Goal: Contribute content: Add original content to the website for others to see

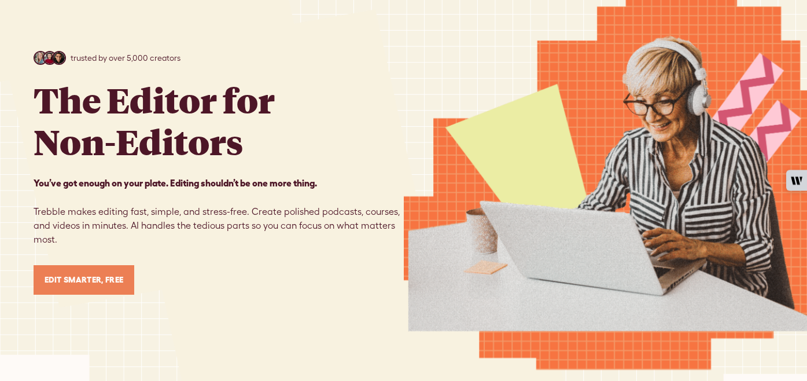
scroll to position [97, 0]
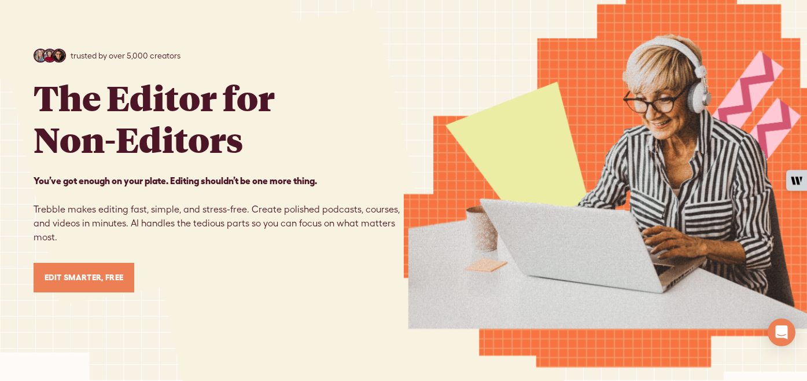
click at [116, 269] on link "Edit Smarter, Free" at bounding box center [84, 278] width 101 height 30
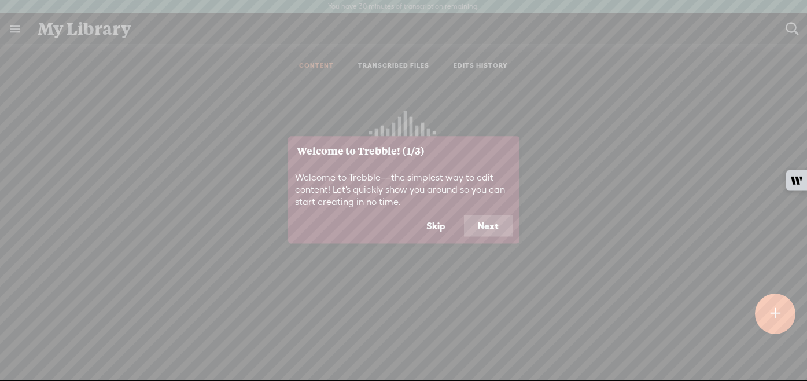
click at [438, 218] on button "Skip" at bounding box center [436, 226] width 47 height 22
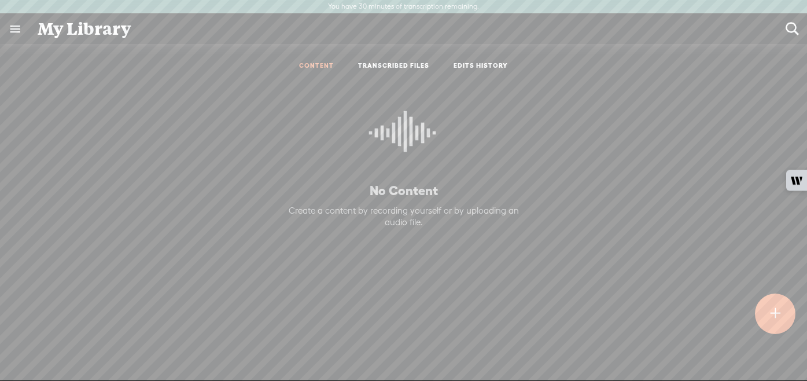
click at [783, 318] on div at bounding box center [775, 313] width 42 height 42
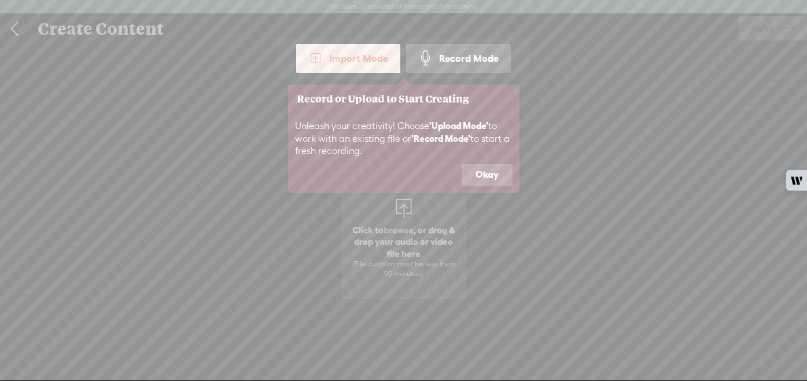
click at [477, 175] on button "Okay" at bounding box center [487, 175] width 51 height 22
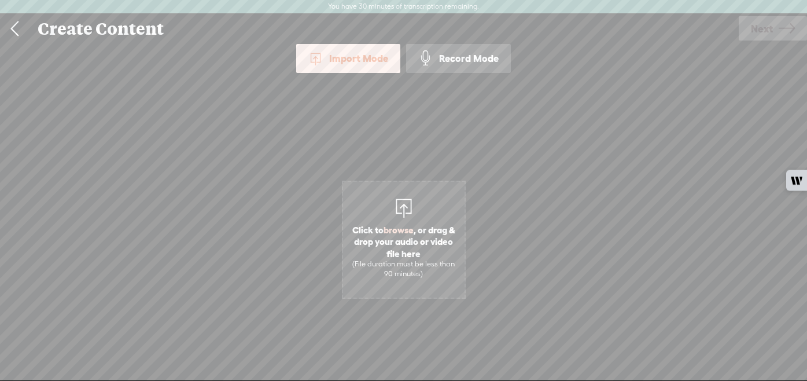
click at [351, 65] on div "Import Mode" at bounding box center [348, 58] width 104 height 29
click at [348, 64] on div "Import Mode" at bounding box center [348, 58] width 104 height 29
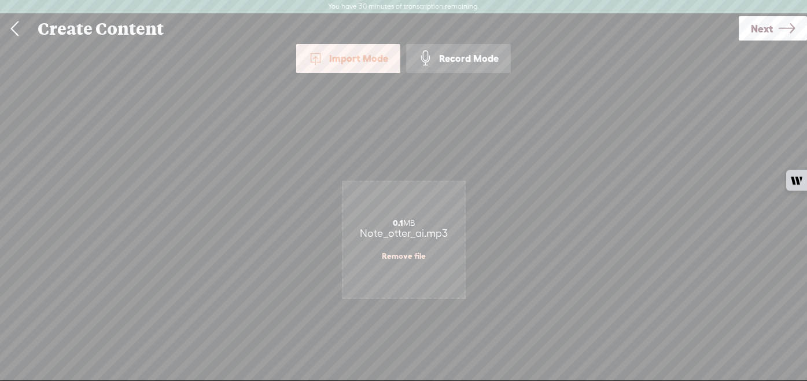
click at [774, 36] on link "Next" at bounding box center [773, 28] width 68 height 24
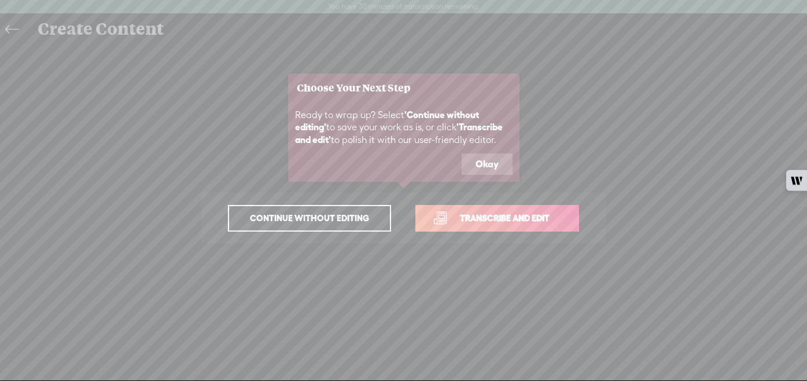
click at [497, 163] on button "Okay" at bounding box center [487, 164] width 51 height 22
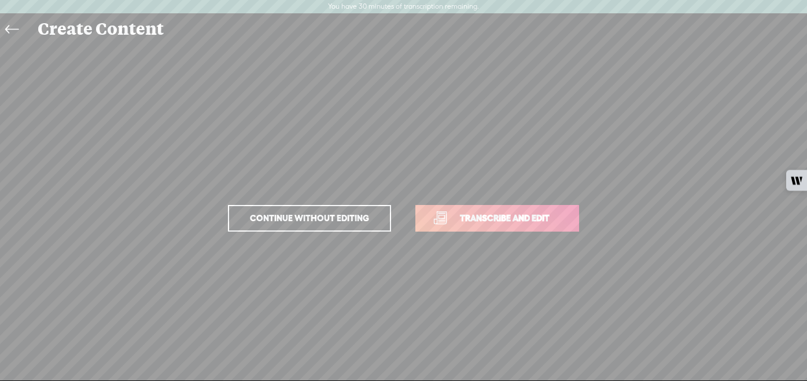
click at [483, 226] on link "Transcribe and edit" at bounding box center [498, 218] width 164 height 27
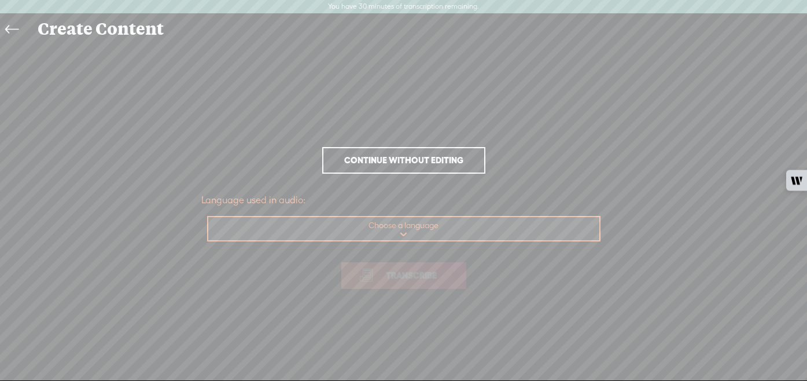
click at [483, 226] on select "Choose a language Afrikaans Albanian Amharic Arabic, Gulf Arabic, Modern Standa…" at bounding box center [404, 229] width 392 height 24
select select "en-US"
click at [208, 217] on select "Choose a language Afrikaans Albanian Amharic Arabic, Gulf Arabic, Modern Standa…" at bounding box center [404, 229] width 392 height 24
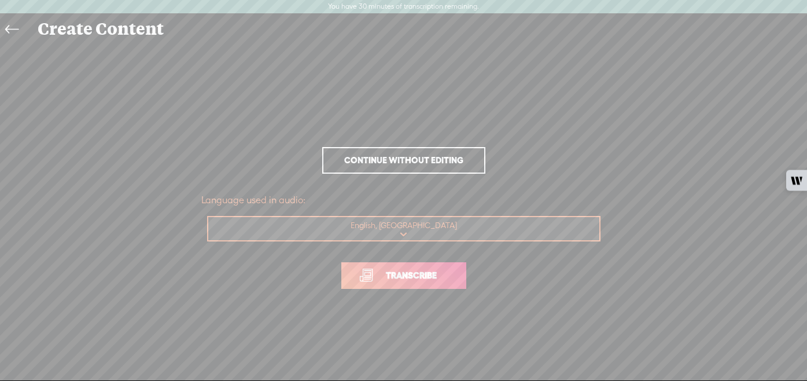
click at [428, 285] on link "Transcribe" at bounding box center [403, 275] width 125 height 27
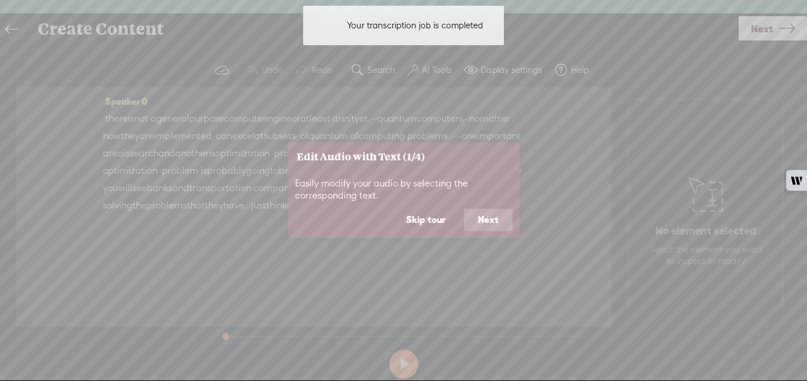
click at [492, 222] on button "Next" at bounding box center [488, 220] width 49 height 22
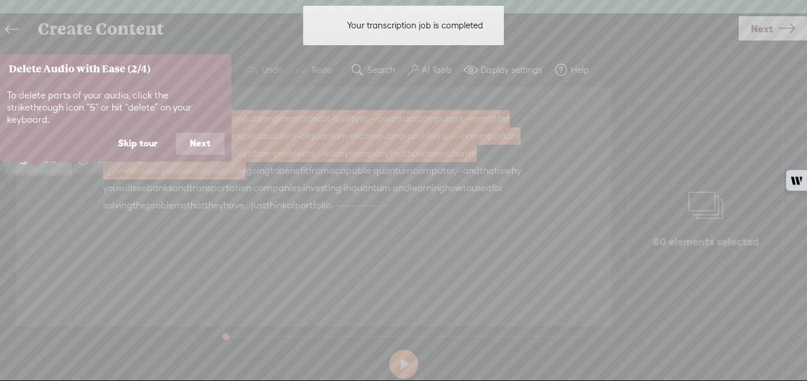
click at [194, 138] on button "Next" at bounding box center [200, 144] width 49 height 22
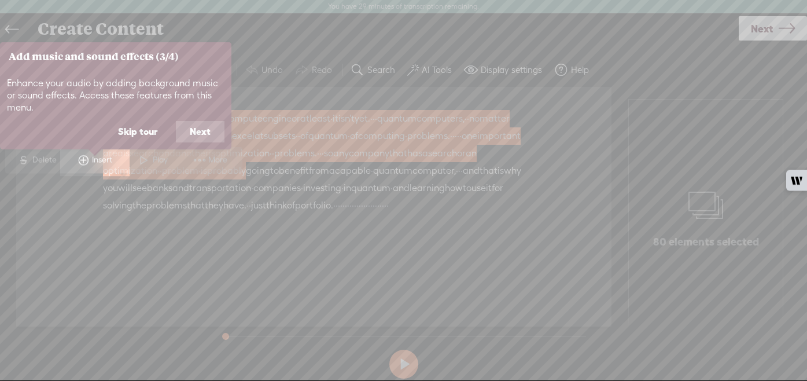
click at [194, 138] on button "Next" at bounding box center [200, 132] width 49 height 22
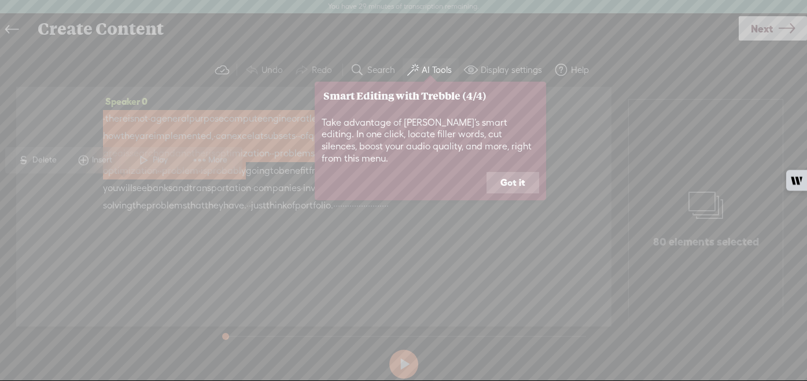
click at [518, 172] on button "Got it" at bounding box center [513, 183] width 53 height 22
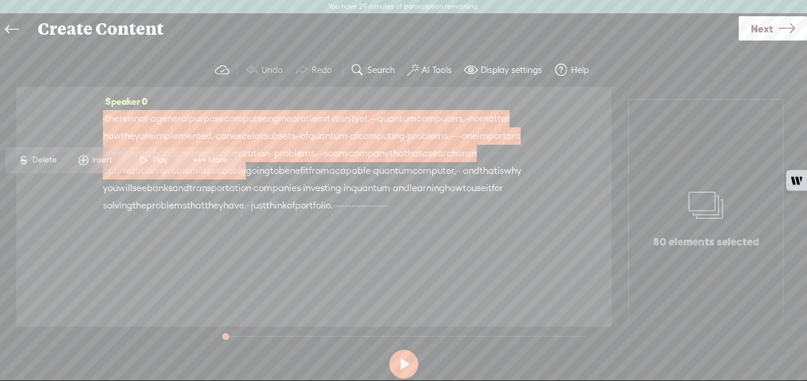
click at [461, 119] on div "· there is not · a general purpose compute engine or at least · it isn't yet. ·…" at bounding box center [314, 162] width 422 height 104
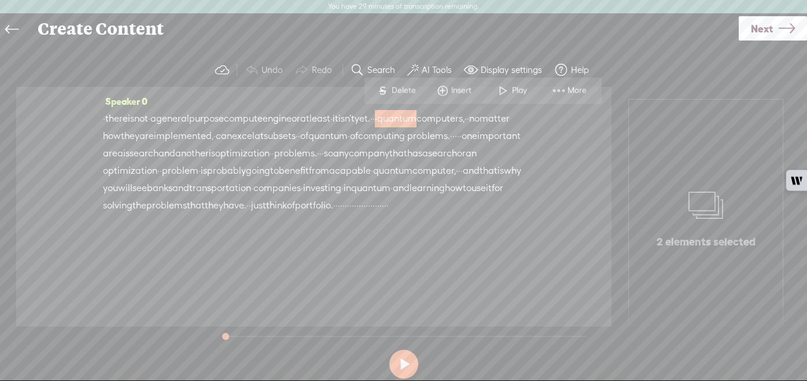
click at [417, 119] on span "quantum" at bounding box center [396, 118] width 39 height 17
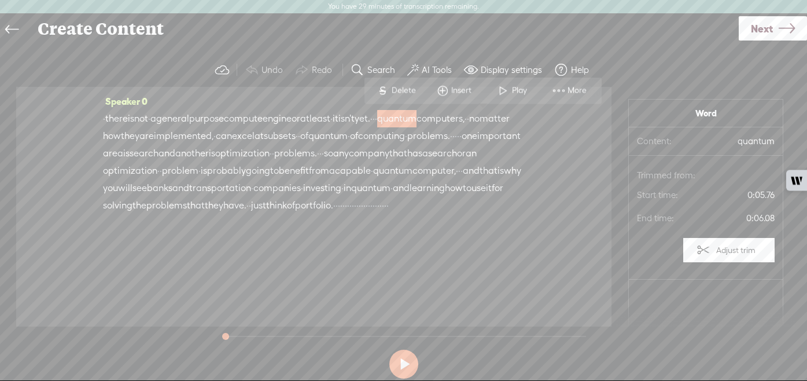
click at [417, 119] on span "quantum" at bounding box center [396, 118] width 39 height 17
click at [377, 119] on span "·" at bounding box center [376, 118] width 2 height 17
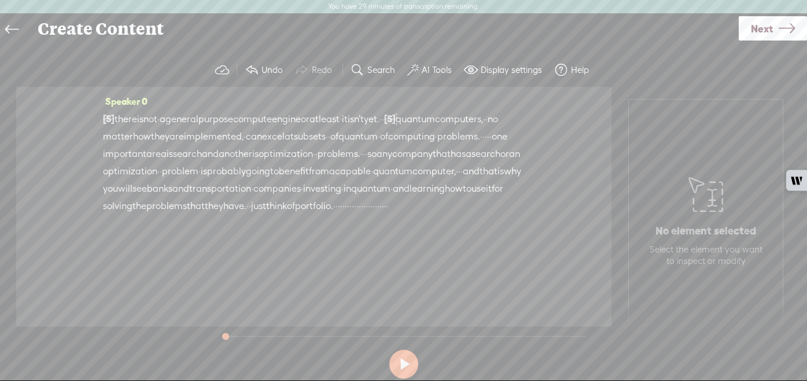
click at [126, 116] on span "there" at bounding box center [126, 119] width 23 height 17
click at [133, 118] on span "is" at bounding box center [129, 119] width 6 height 17
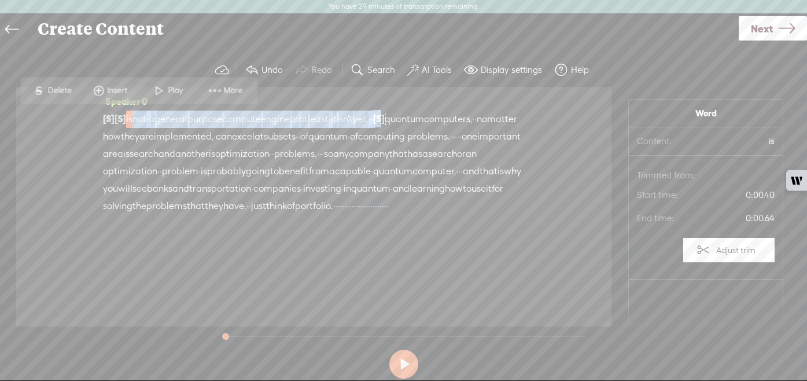
drag, startPoint x: 138, startPoint y: 117, endPoint x: 457, endPoint y: 120, distance: 319.5
click at [457, 120] on div "[S] · [S] there is not · a general purpose compute engine or at least · it isn'…" at bounding box center [314, 162] width 422 height 105
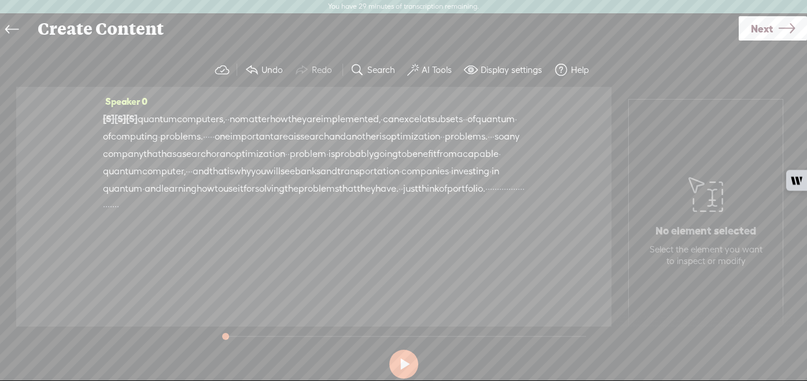
click at [151, 116] on span "quantum" at bounding box center [157, 119] width 39 height 17
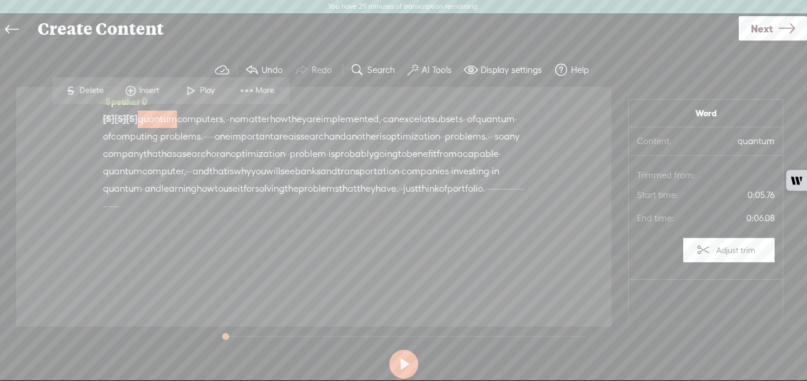
click at [411, 365] on button at bounding box center [404, 364] width 29 height 29
click at [442, 71] on label "AI Tools" at bounding box center [437, 70] width 30 height 12
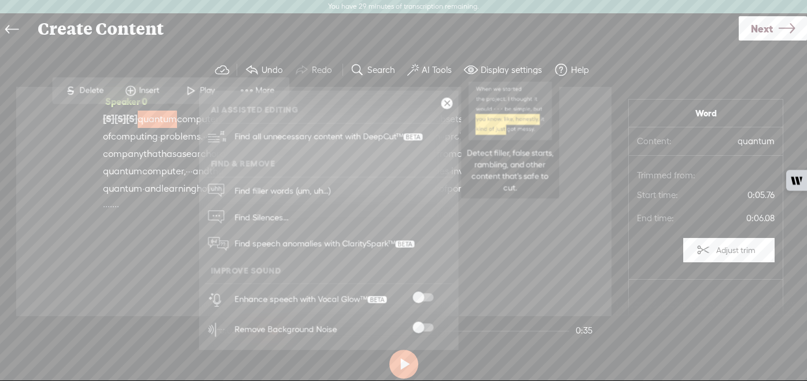
click at [391, 144] on span "Find all unnecessary content with DeepCut™" at bounding box center [328, 136] width 196 height 27
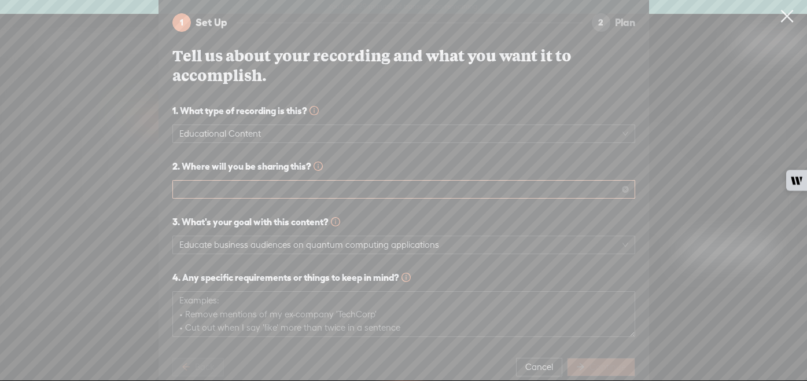
click at [370, 190] on span at bounding box center [403, 189] width 449 height 17
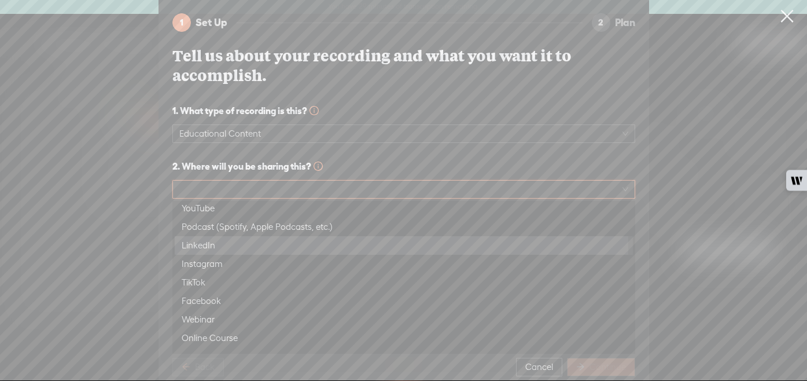
scroll to position [2, 0]
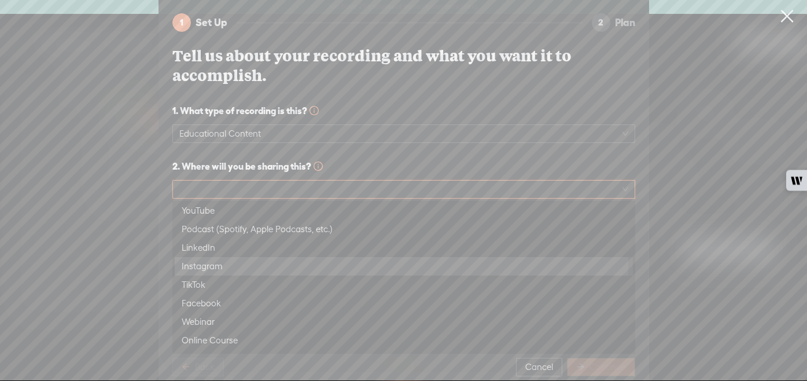
click at [333, 262] on div "Instagram" at bounding box center [404, 266] width 444 height 14
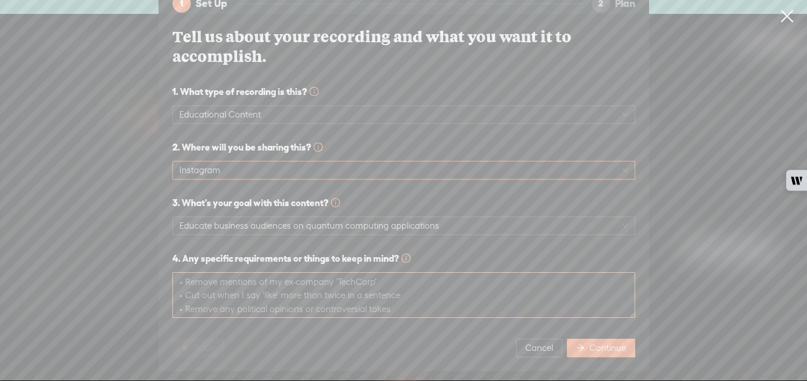
scroll to position [0, 0]
click at [586, 343] on button "Continue" at bounding box center [601, 348] width 68 height 19
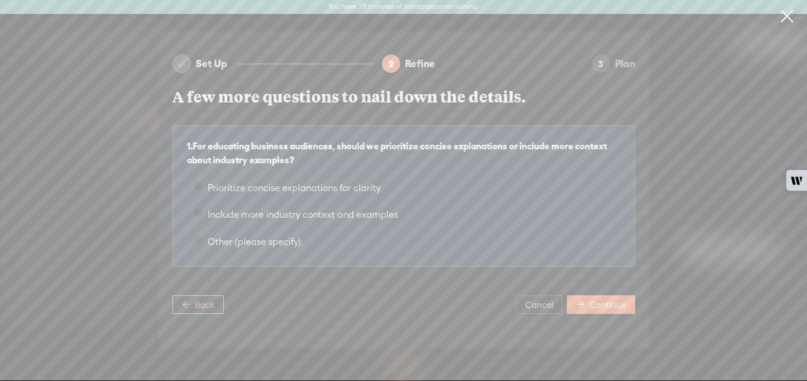
click at [196, 306] on span "Back" at bounding box center [205, 305] width 20 height 12
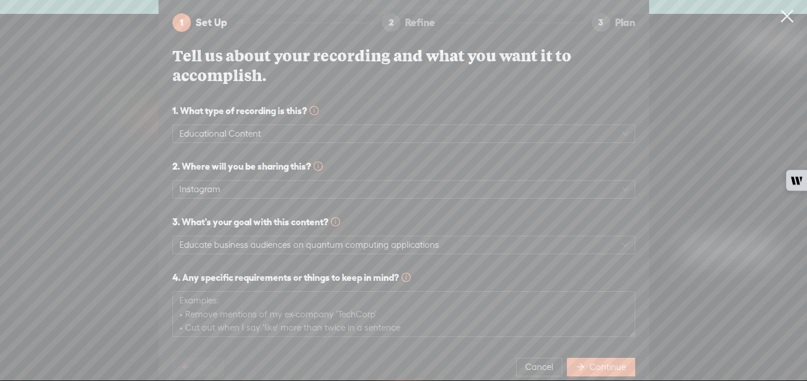
click at [788, 5] on link at bounding box center [787, 16] width 29 height 32
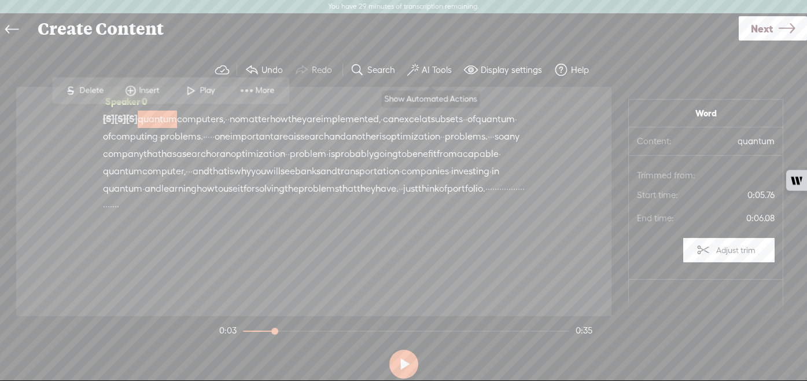
click at [436, 67] on label "AI Tools" at bounding box center [437, 70] width 30 height 12
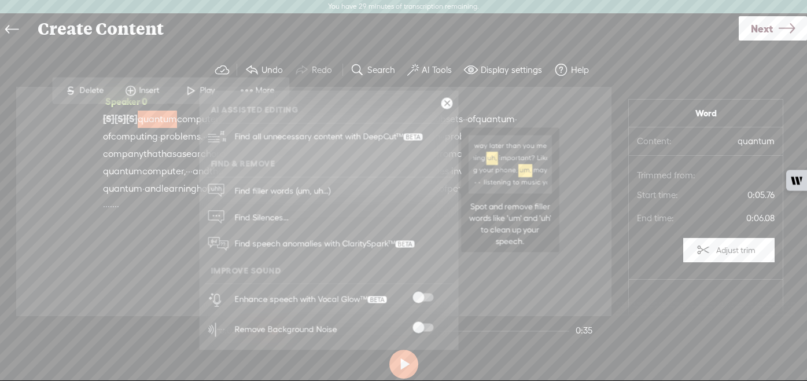
click at [418, 295] on span at bounding box center [423, 297] width 21 height 8
click at [388, 191] on link "Find filler words (um, uh...)" at bounding box center [329, 190] width 248 height 27
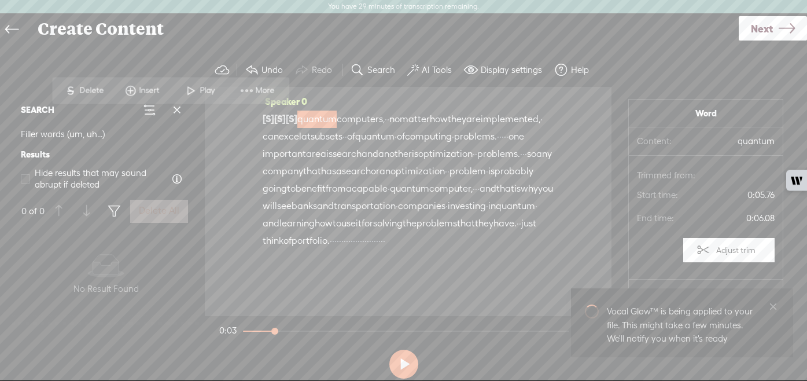
click at [447, 72] on label "AI Tools" at bounding box center [437, 70] width 30 height 12
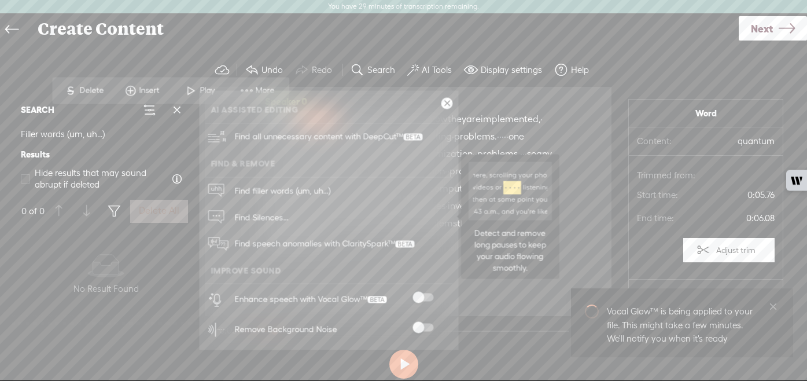
click at [346, 221] on link "Find Silences..." at bounding box center [329, 217] width 248 height 27
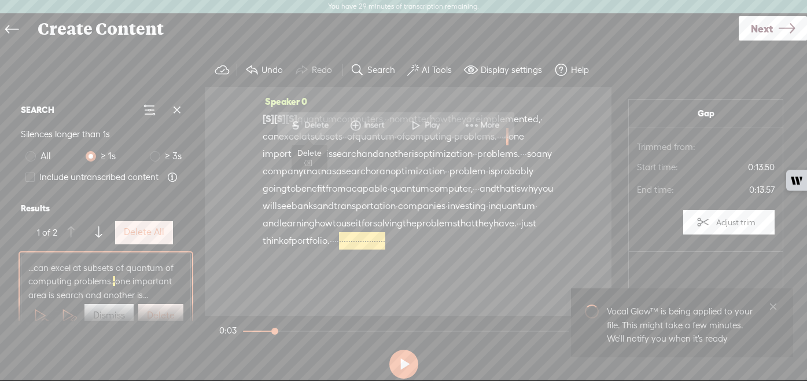
click at [320, 128] on span "Delete" at bounding box center [317, 125] width 27 height 12
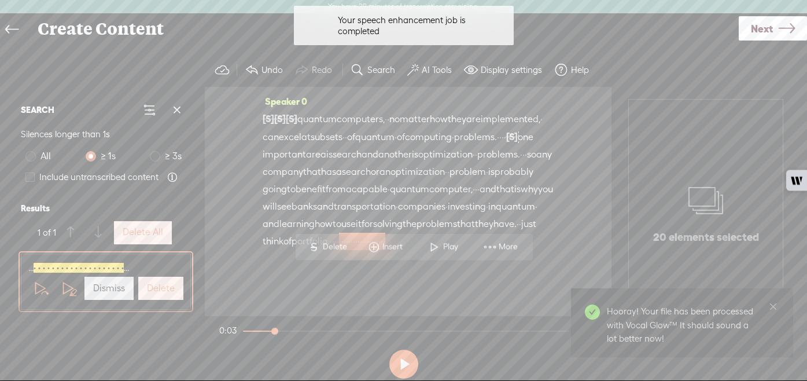
click at [315, 119] on span "quantum" at bounding box center [316, 119] width 39 height 17
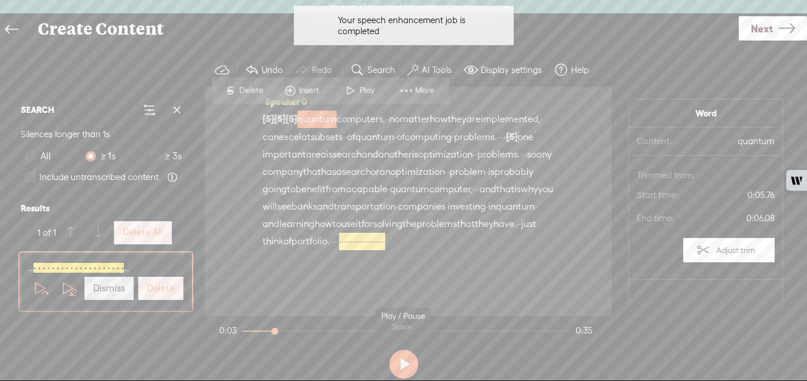
click at [408, 370] on button at bounding box center [404, 364] width 29 height 29
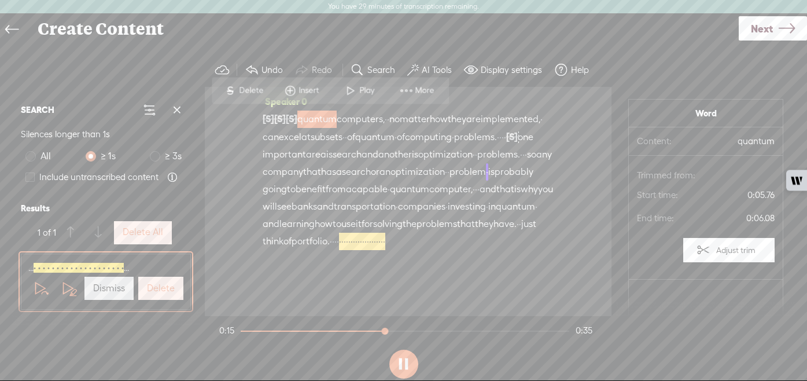
click at [407, 370] on button at bounding box center [404, 364] width 29 height 29
click at [399, 362] on button at bounding box center [404, 364] width 29 height 29
click at [419, 369] on section at bounding box center [403, 364] width 373 height 38
click at [414, 369] on button at bounding box center [404, 364] width 29 height 29
click at [436, 67] on label "AI Tools" at bounding box center [437, 70] width 30 height 12
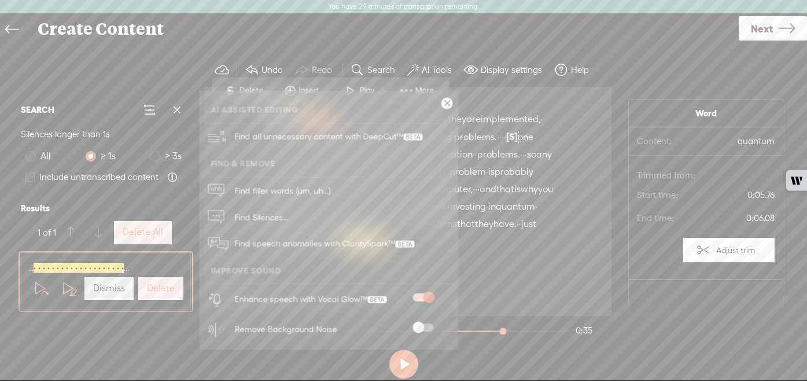
click at [424, 326] on span at bounding box center [423, 328] width 21 height 8
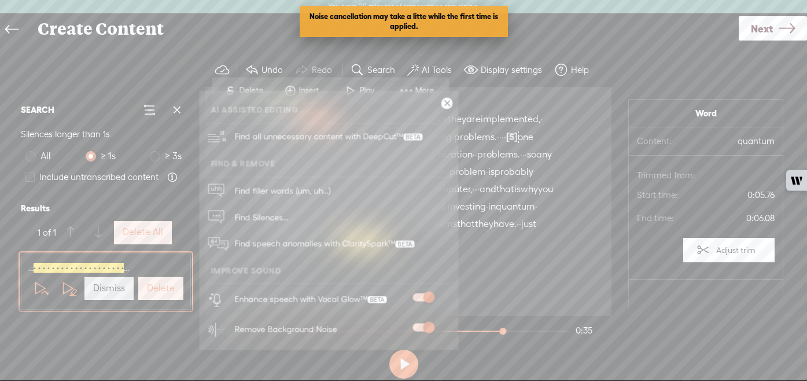
click at [549, 42] on div "Create Content" at bounding box center [385, 29] width 710 height 30
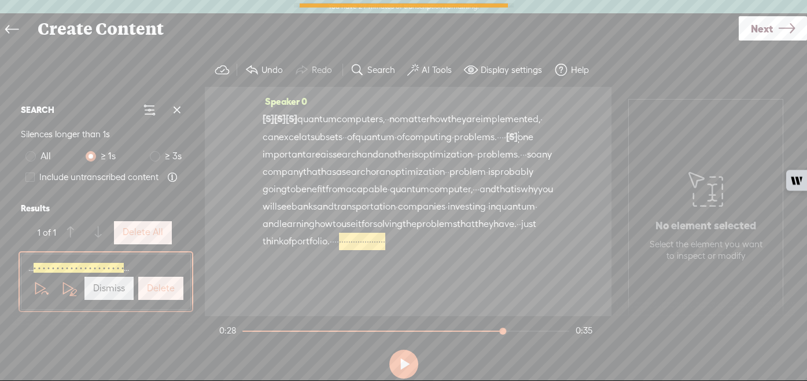
click at [329, 119] on span "quantum" at bounding box center [316, 119] width 39 height 17
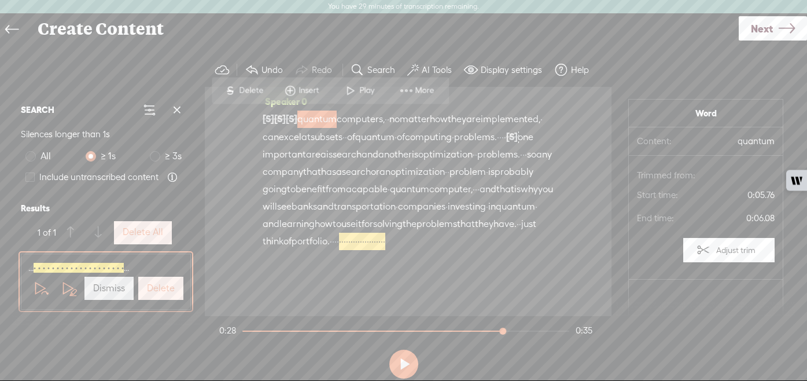
click at [487, 46] on div "Continue without editing Transcribe and edit Language used in audio: English, U…" at bounding box center [404, 218] width 784 height 348
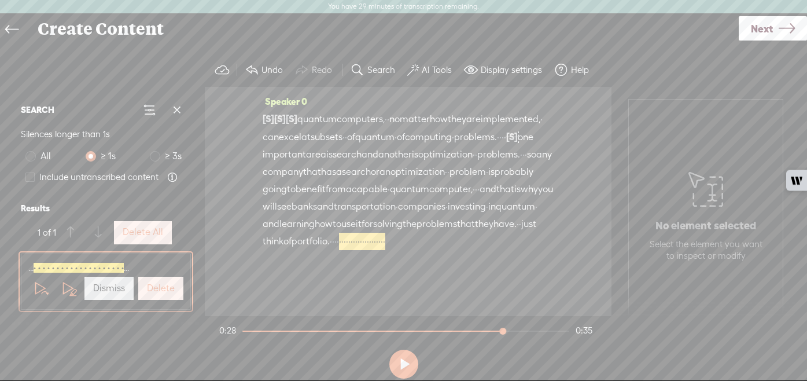
click at [322, 118] on span "quantum" at bounding box center [316, 119] width 39 height 17
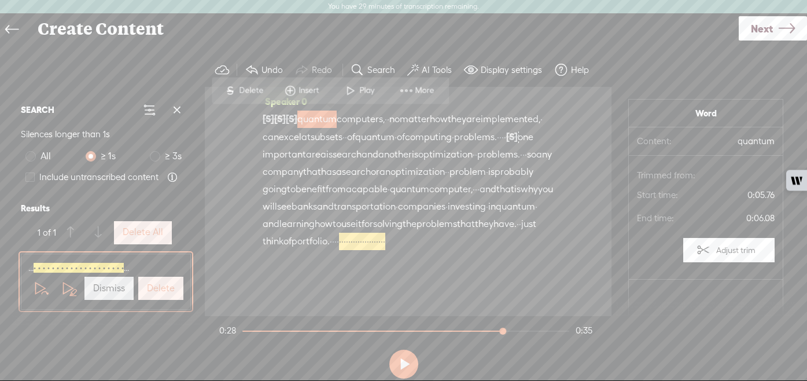
click at [399, 368] on button at bounding box center [404, 364] width 29 height 29
click at [245, 330] on div at bounding box center [244, 330] width 3 height 1
click at [337, 116] on span "quantum" at bounding box center [316, 119] width 39 height 17
click at [351, 330] on div at bounding box center [407, 330] width 328 height 1
click at [351, 335] on section "0:05 0:35" at bounding box center [406, 330] width 378 height 29
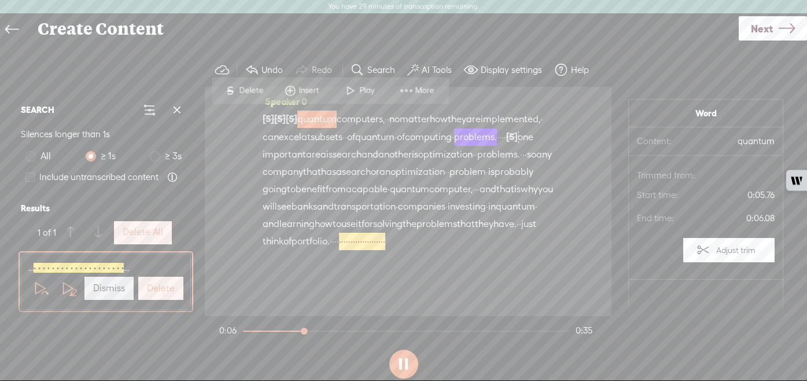
click at [351, 333] on section "0:06 0:35" at bounding box center [406, 330] width 378 height 29
click at [350, 330] on div at bounding box center [407, 330] width 328 height 1
click at [163, 288] on label "Delete" at bounding box center [161, 288] width 28 height 12
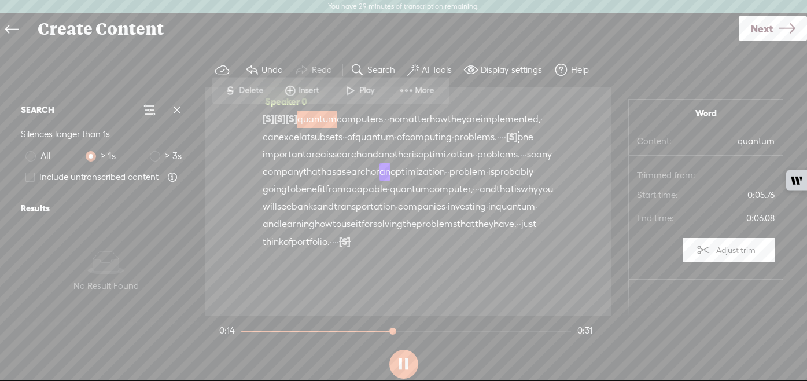
click at [383, 121] on span "computers," at bounding box center [361, 119] width 48 height 17
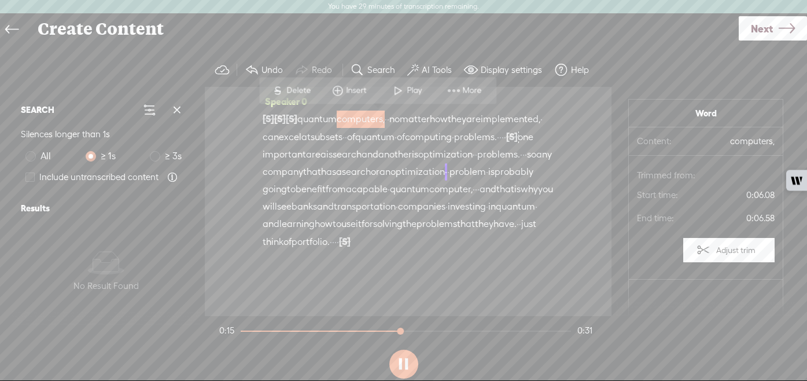
click at [337, 124] on span "quantum" at bounding box center [316, 119] width 39 height 17
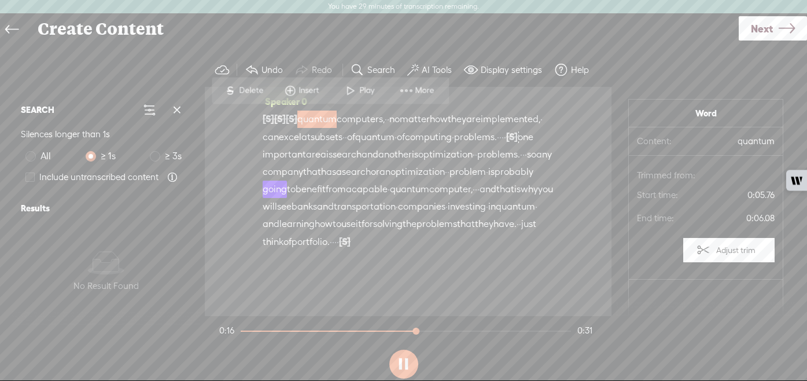
click at [405, 361] on button at bounding box center [404, 364] width 29 height 29
click at [246, 329] on section "0:16 0:31" at bounding box center [406, 330] width 378 height 29
click at [246, 330] on div at bounding box center [243, 330] width 5 height 1
click at [401, 358] on button at bounding box center [404, 364] width 29 height 29
click at [402, 358] on button at bounding box center [404, 364] width 29 height 29
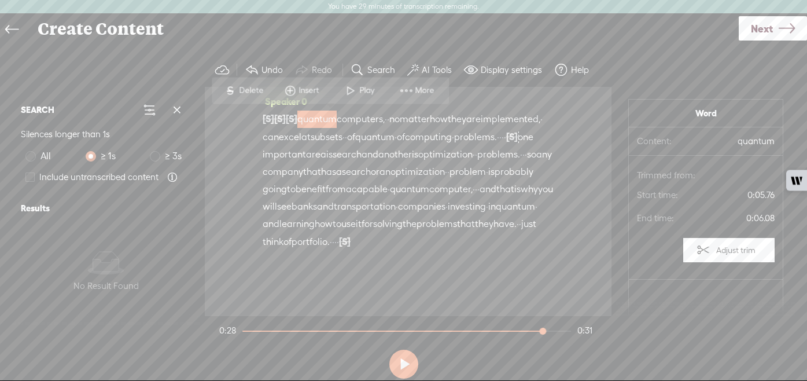
click at [490, 51] on div "Continue without editing Transcribe and edit Language used in audio: English, U…" at bounding box center [404, 218] width 784 height 348
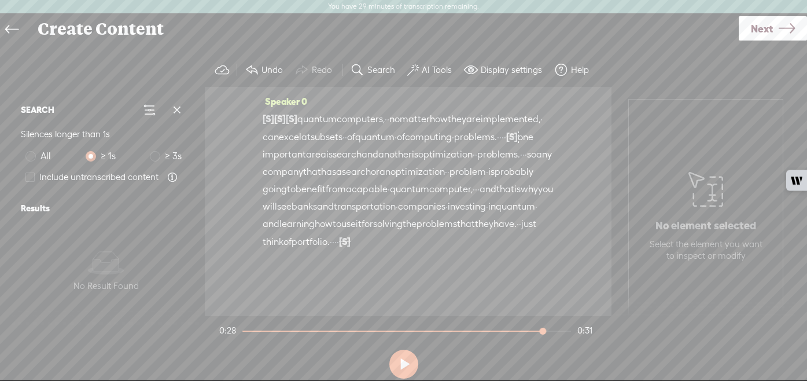
click at [390, 122] on span "·" at bounding box center [388, 119] width 2 height 17
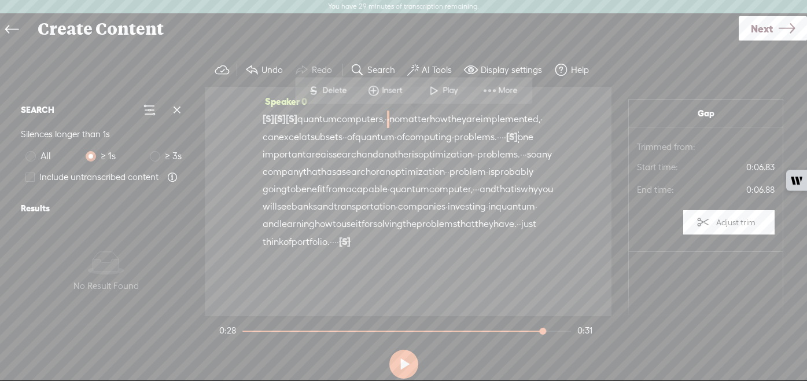
click at [428, 47] on div "Continue without editing Transcribe and edit Language used in audio: English, U…" at bounding box center [404, 218] width 784 height 348
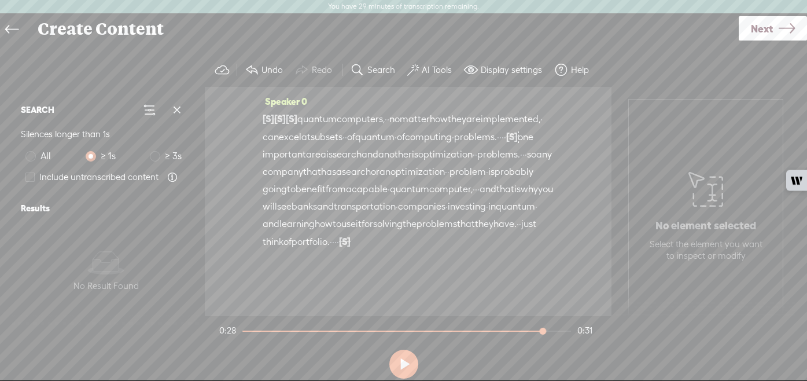
click at [333, 114] on span "quantum" at bounding box center [316, 119] width 39 height 17
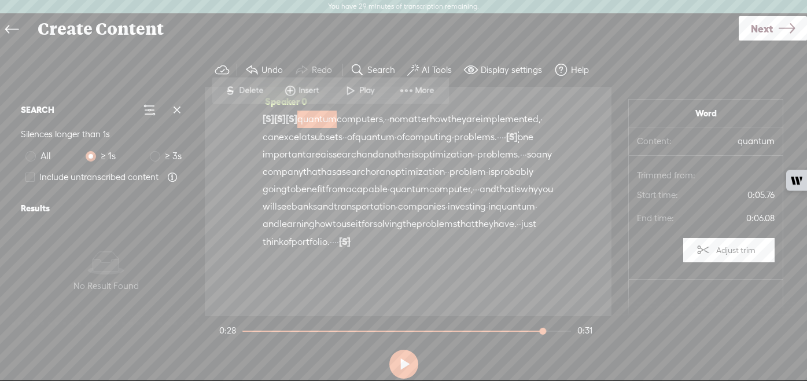
click at [252, 326] on section "0:28 0:31" at bounding box center [406, 330] width 378 height 29
click at [252, 331] on div at bounding box center [393, 330] width 300 height 1
click at [400, 362] on button at bounding box center [404, 364] width 29 height 29
click at [408, 361] on button at bounding box center [404, 364] width 29 height 29
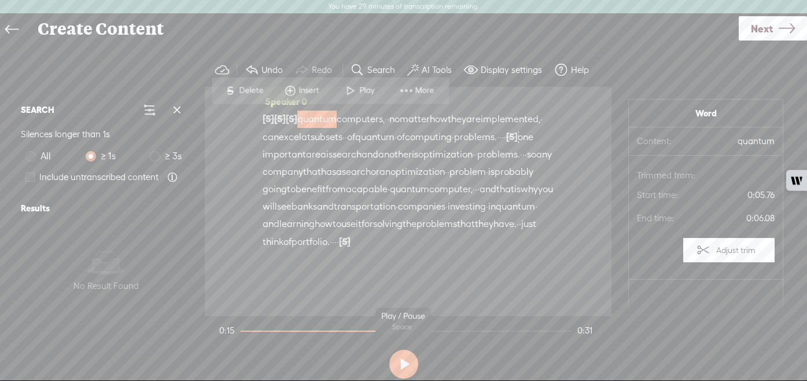
click at [414, 357] on button at bounding box center [404, 364] width 29 height 29
click at [401, 361] on button at bounding box center [404, 364] width 29 height 29
click at [766, 34] on span "Next" at bounding box center [762, 29] width 22 height 30
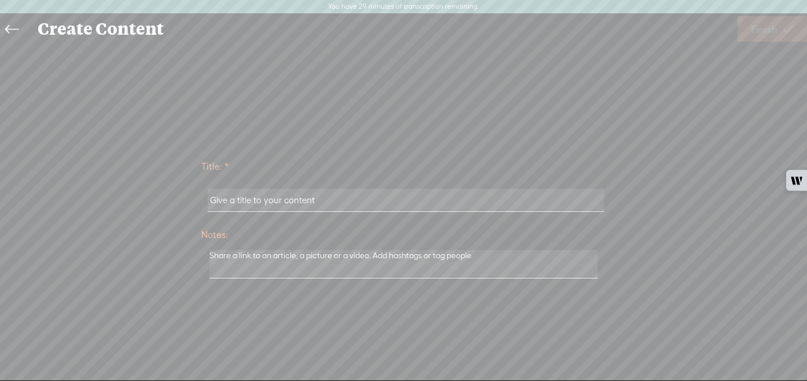
click at [438, 193] on input "text" at bounding box center [406, 200] width 396 height 23
type input "Sample for Audiogram"
click at [767, 39] on span "Finish" at bounding box center [764, 29] width 27 height 30
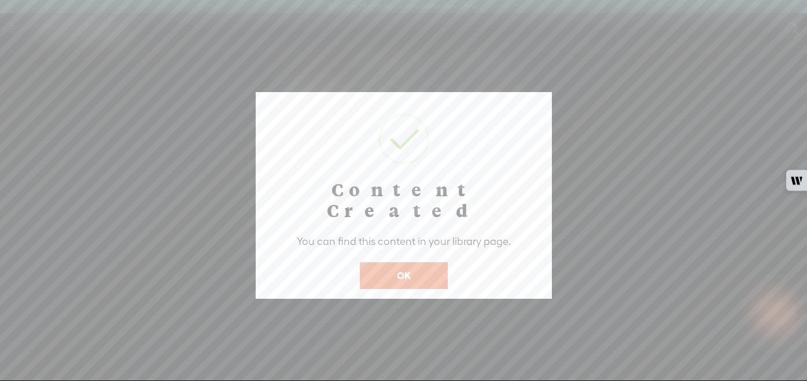
click at [409, 262] on button "OK" at bounding box center [404, 275] width 88 height 27
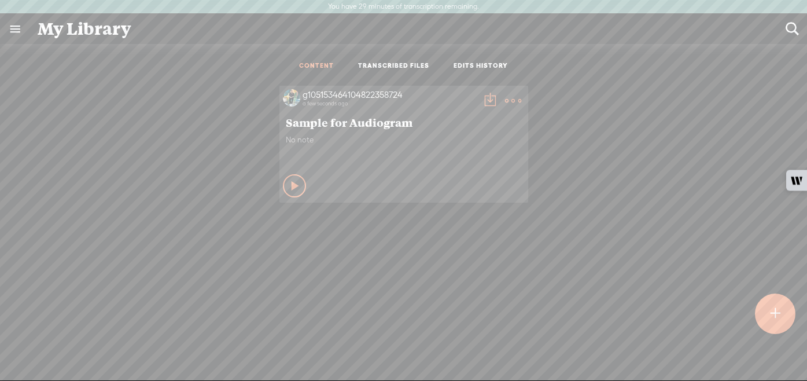
click at [290, 180] on icon at bounding box center [296, 186] width 12 height 12
click at [296, 187] on icon at bounding box center [295, 186] width 12 height 12
click at [512, 104] on t at bounding box center [513, 101] width 16 height 16
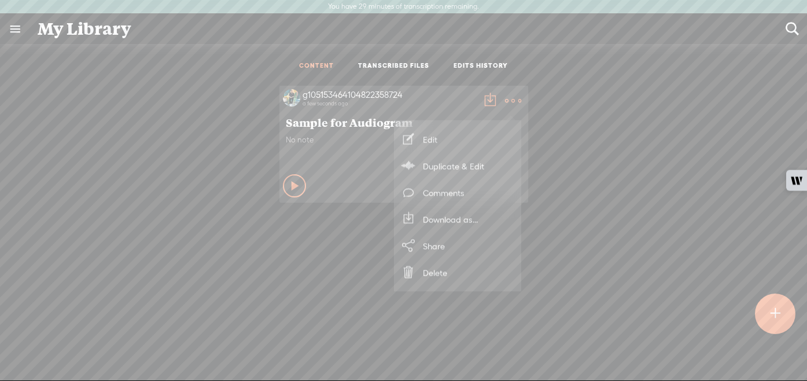
click at [476, 218] on link "Download as..." at bounding box center [458, 219] width 116 height 27
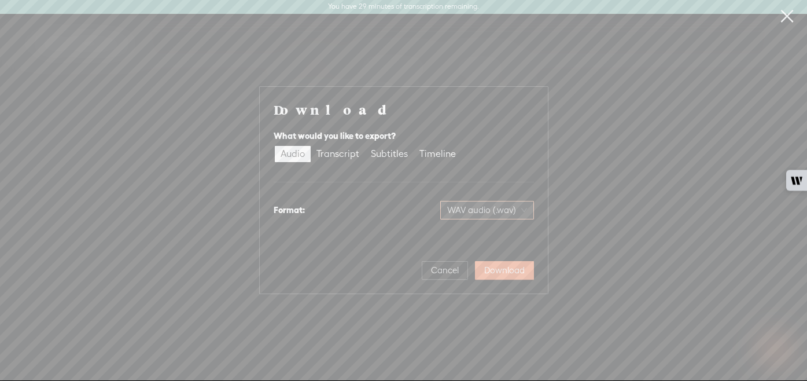
click at [501, 209] on span "WAV audio (.wav)" at bounding box center [487, 209] width 80 height 17
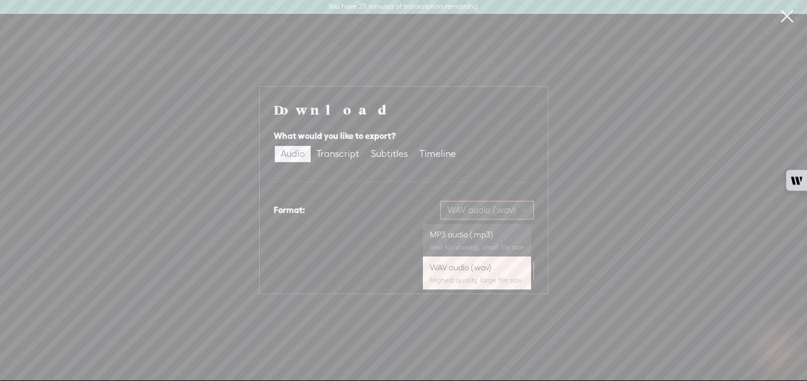
click at [495, 231] on div "MP3 audio (.mp3)" at bounding box center [477, 235] width 94 height 12
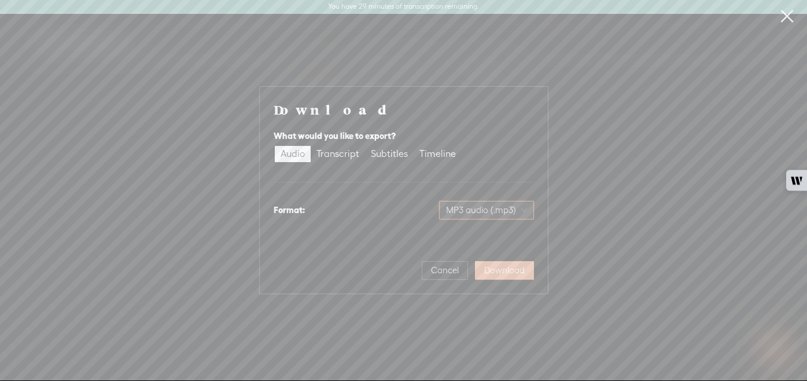
click at [514, 269] on span "Download" at bounding box center [504, 271] width 41 height 12
